Goal: Task Accomplishment & Management: Use online tool/utility

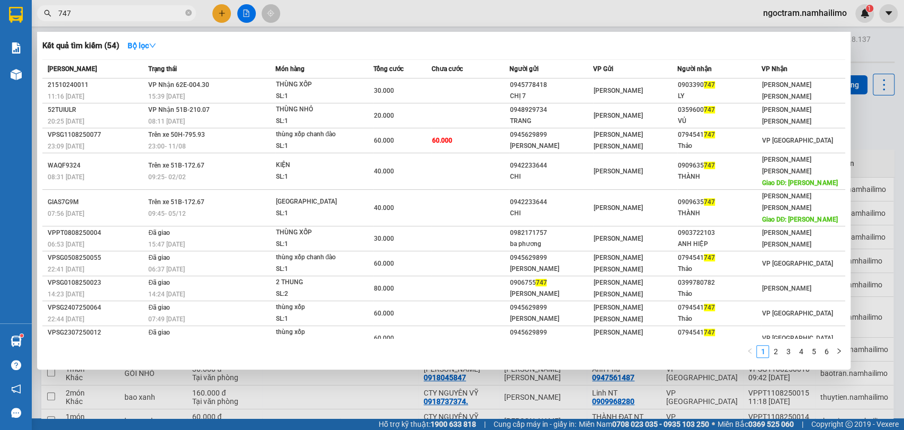
click at [140, 18] on input "747" at bounding box center [120, 13] width 125 height 12
type input "7"
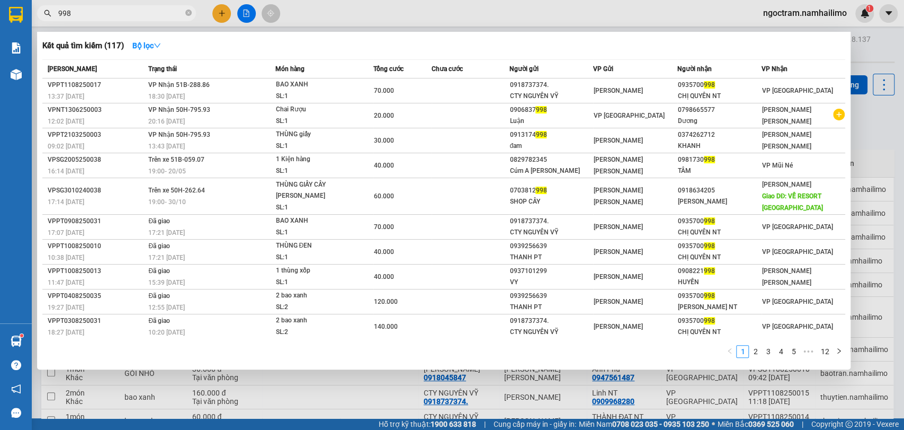
click at [336, 377] on div at bounding box center [452, 215] width 904 height 430
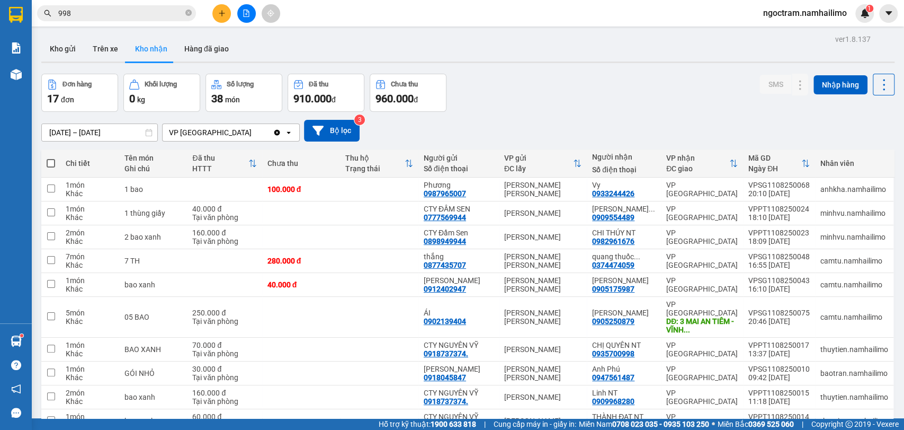
click at [165, 14] on input "998" at bounding box center [120, 13] width 125 height 12
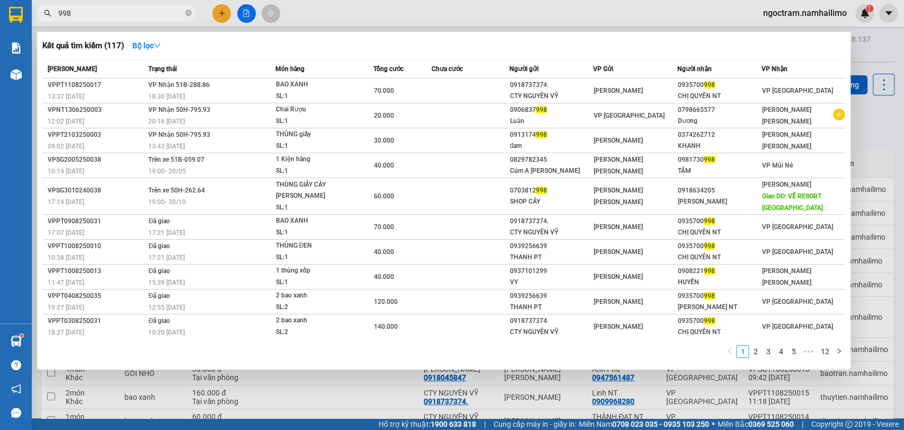
click at [165, 14] on input "998" at bounding box center [120, 13] width 125 height 12
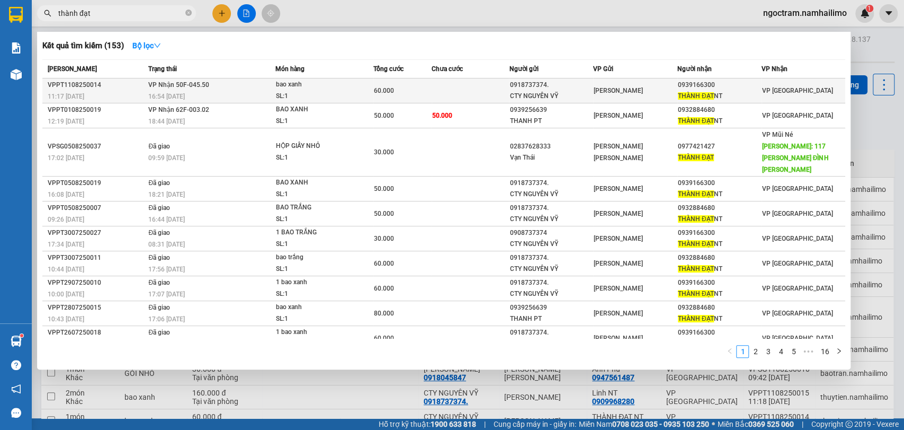
type input "thành đạt"
click at [573, 97] on div "CTY NGUYÊN VỸ" at bounding box center [551, 96] width 83 height 11
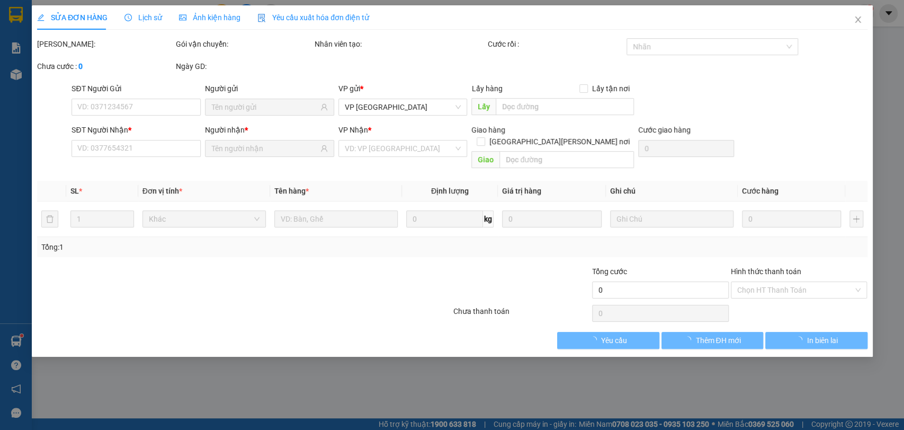
type input "0918737374."
type input "CTY NGUYÊN VỸ"
type input "0939166300"
type input "THÀNH ĐẠT NT"
type input "60.000"
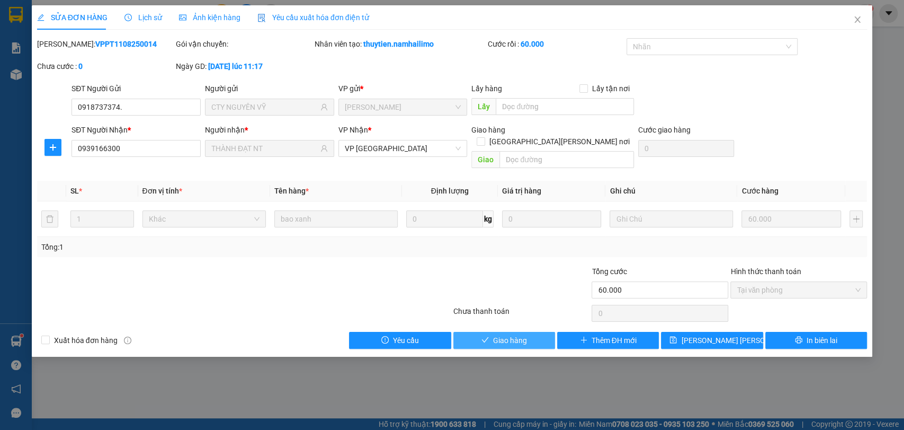
click at [520, 334] on span "Giao hàng" at bounding box center [510, 340] width 34 height 12
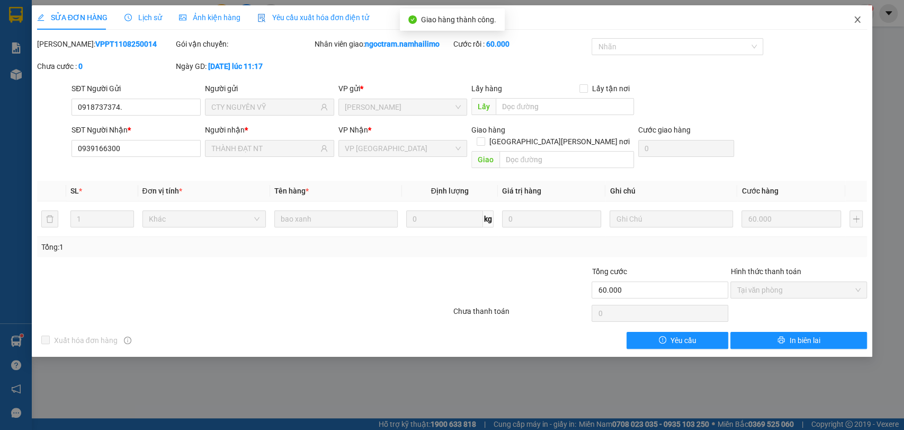
click at [858, 23] on icon "close" at bounding box center [857, 19] width 8 height 8
